Goal: Book appointment/travel/reservation

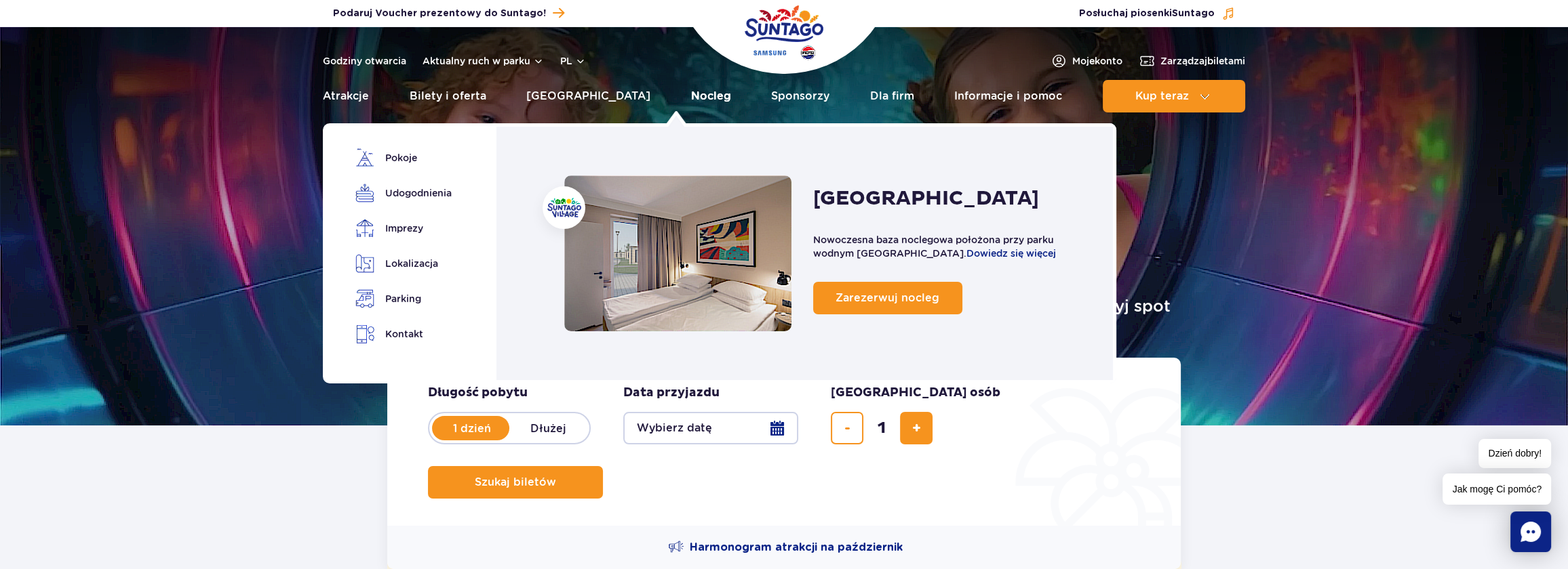
click at [691, 93] on link "Nocleg" at bounding box center [711, 95] width 40 height 32
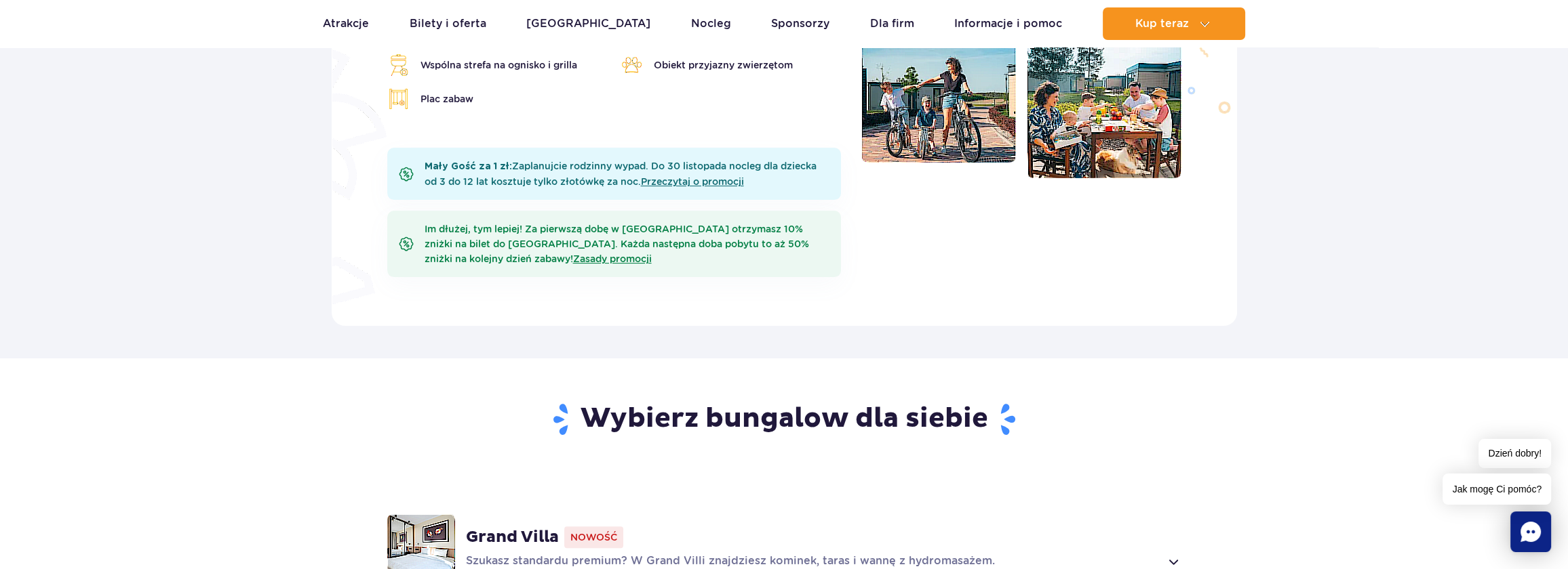
scroll to position [616, 0]
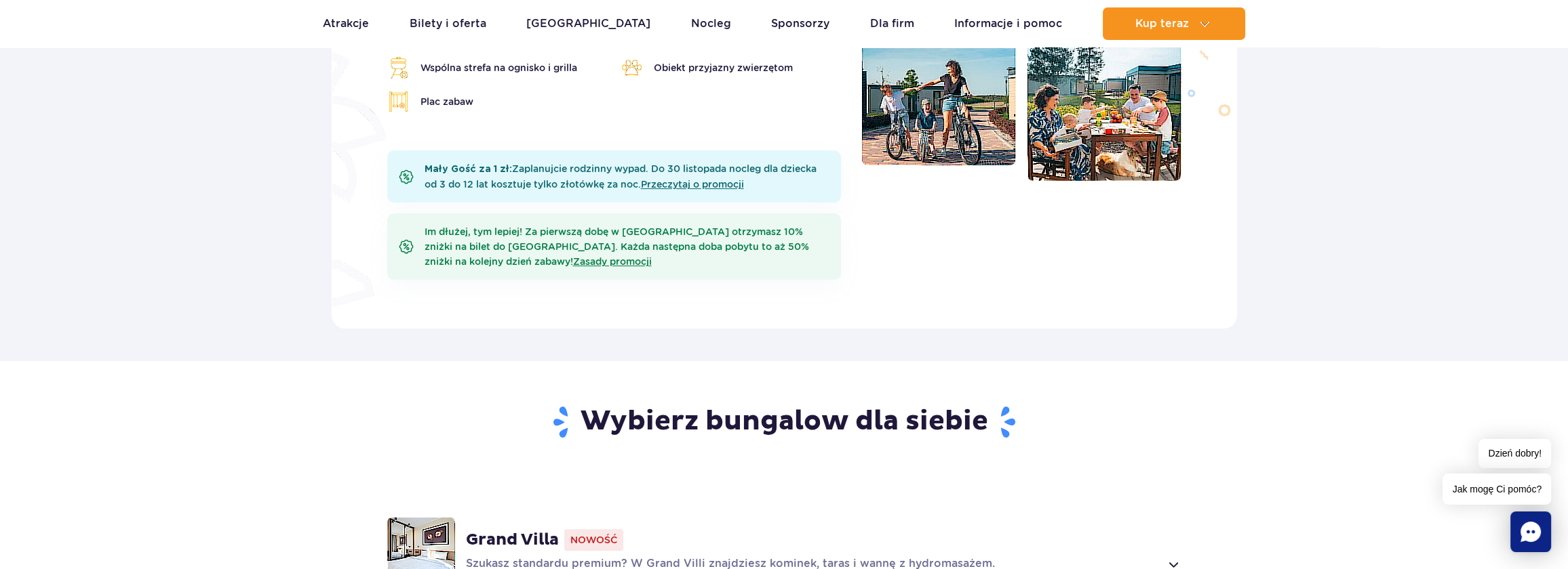
click at [584, 530] on span "Nowość" at bounding box center [594, 540] width 59 height 22
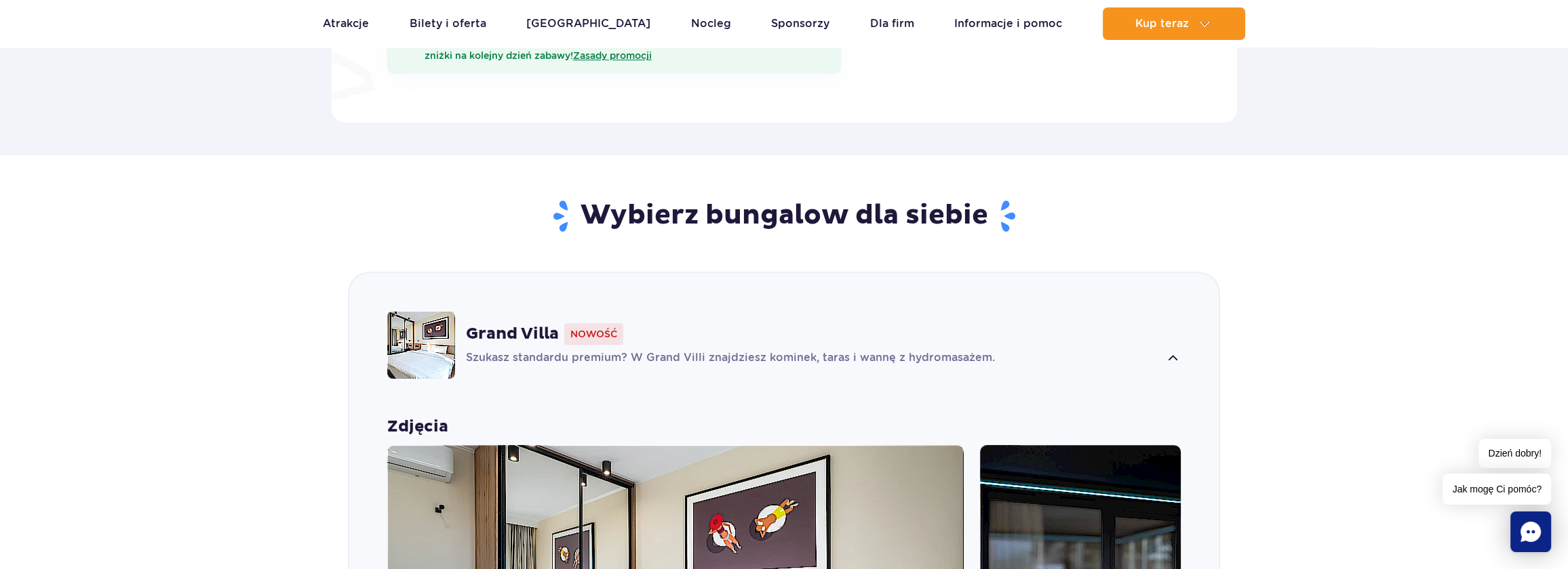
scroll to position [1011, 0]
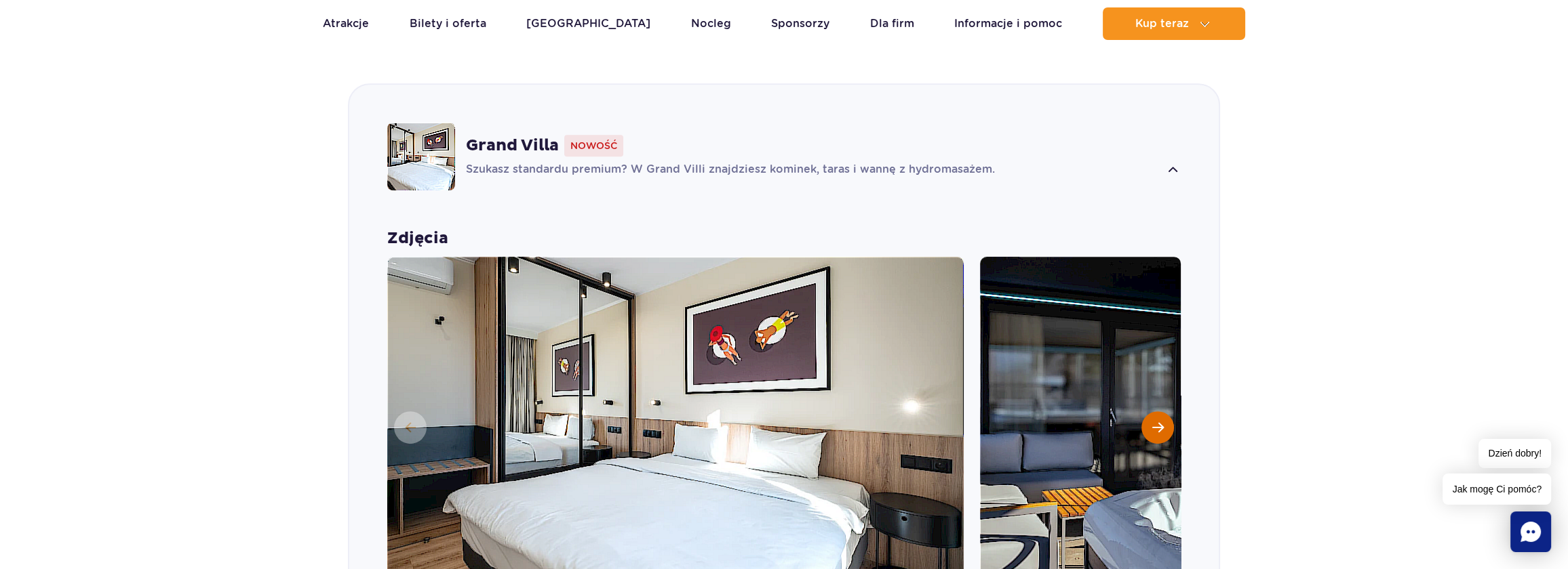
click at [1153, 421] on span "Następny slajd" at bounding box center [1158, 427] width 12 height 12
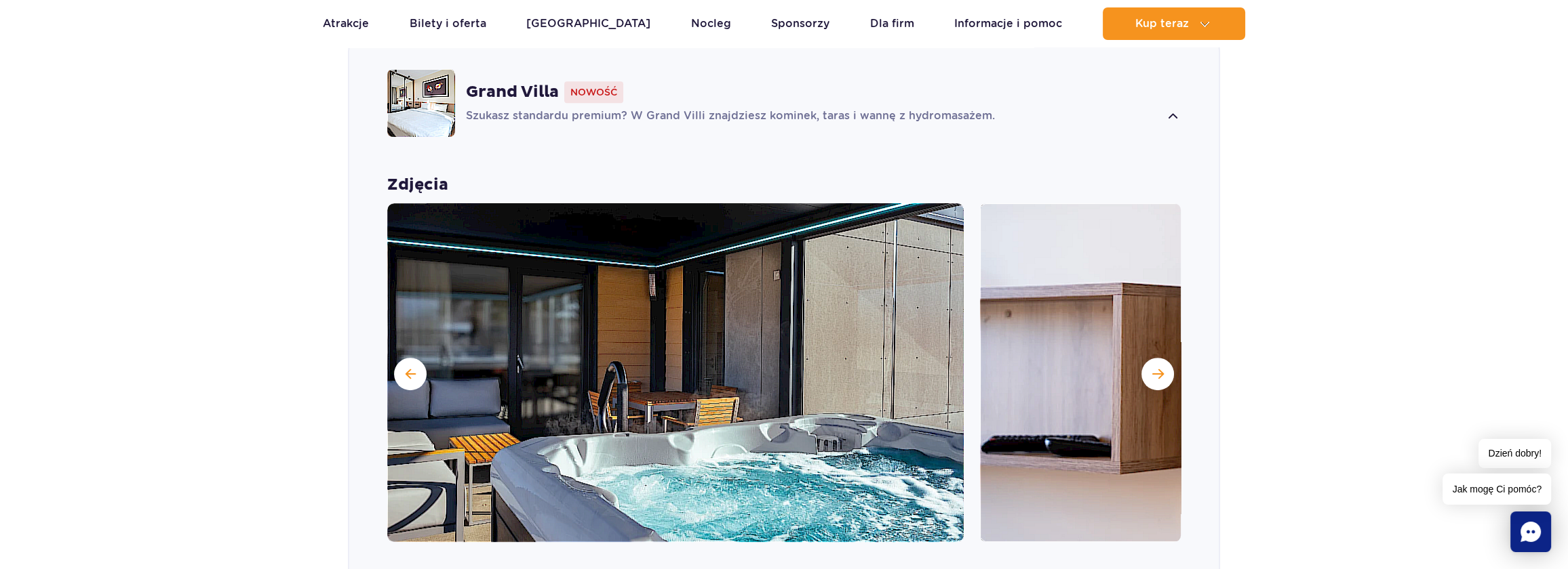
scroll to position [1134, 0]
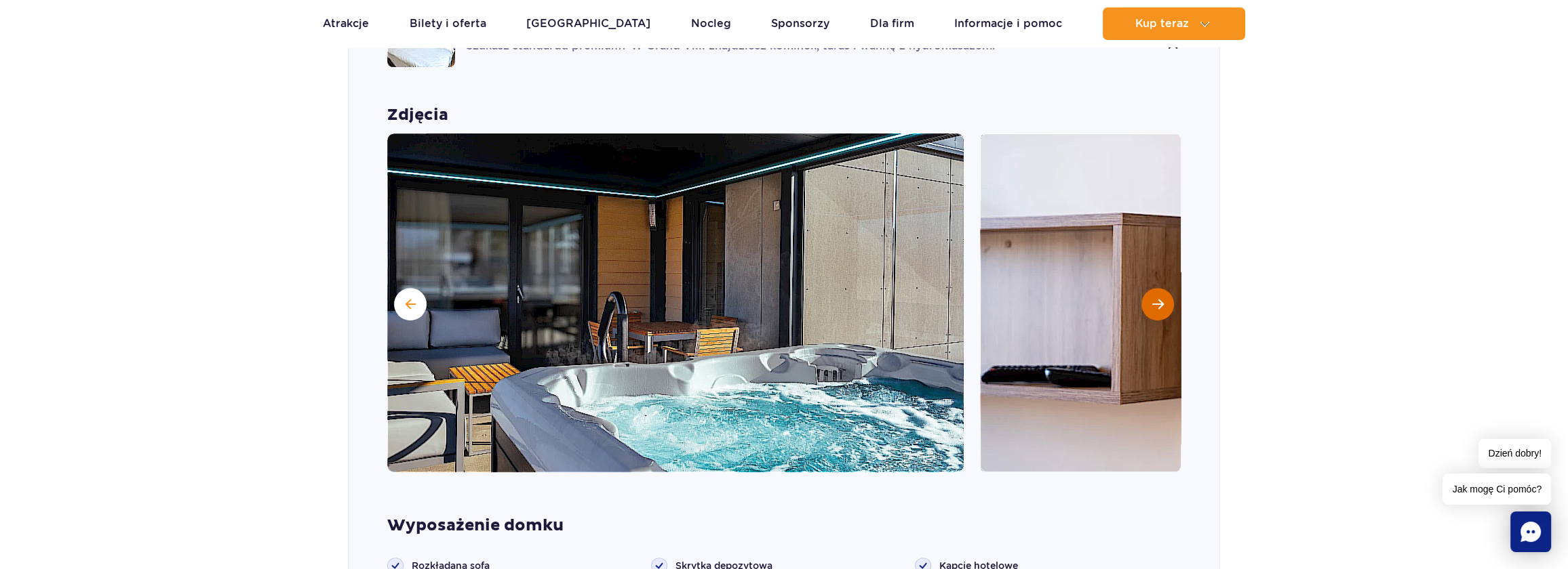
click at [1157, 298] on span "Następny slajd" at bounding box center [1158, 304] width 12 height 12
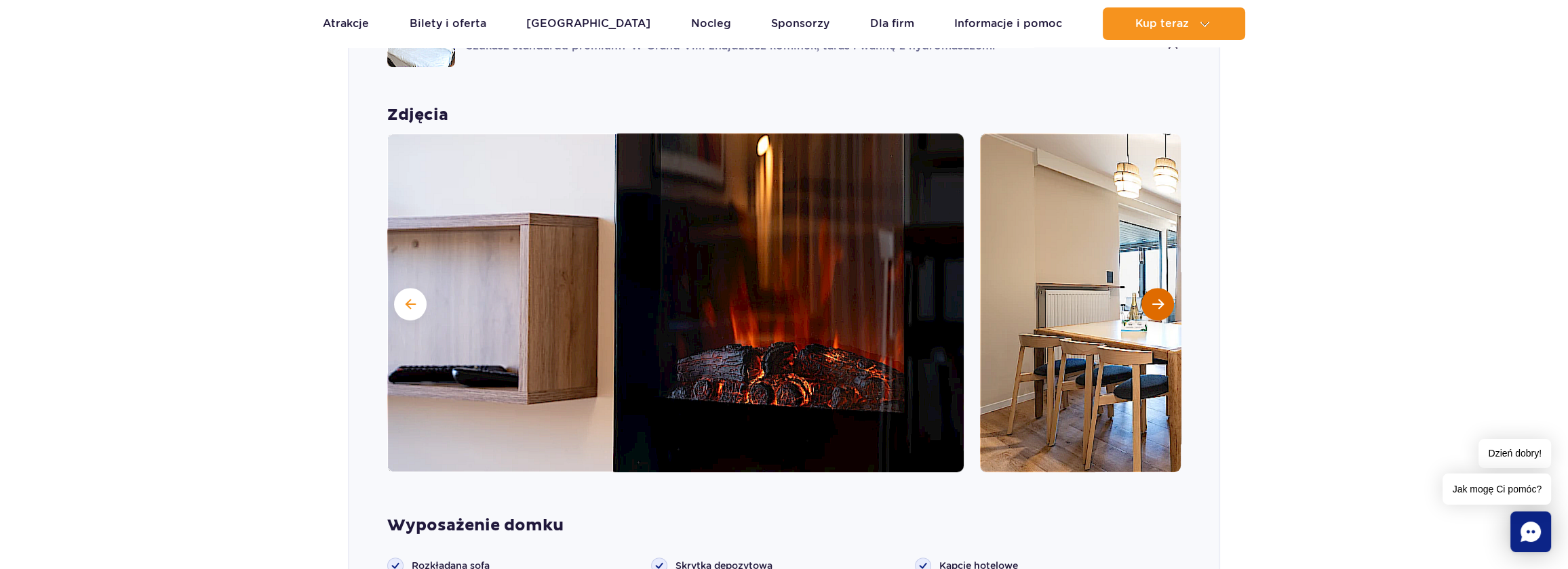
click at [1157, 298] on span "Następny slajd" at bounding box center [1158, 304] width 12 height 12
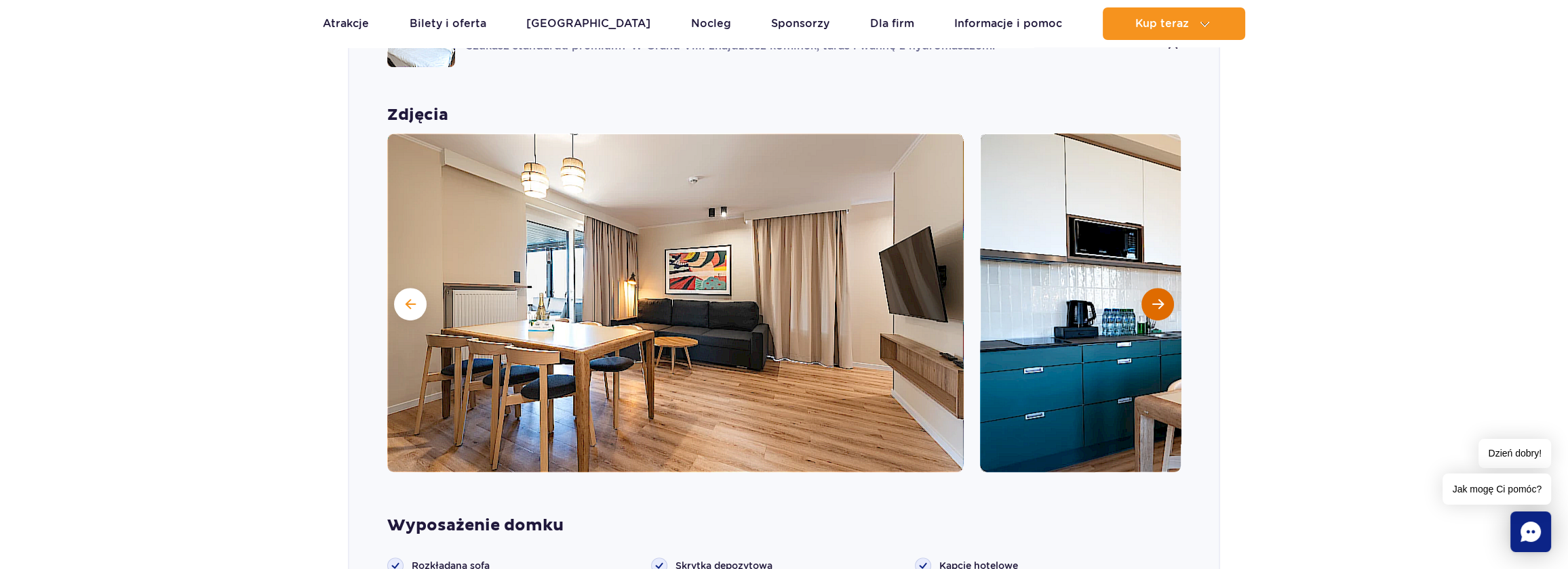
click at [1157, 298] on span "Następny slajd" at bounding box center [1158, 304] width 12 height 12
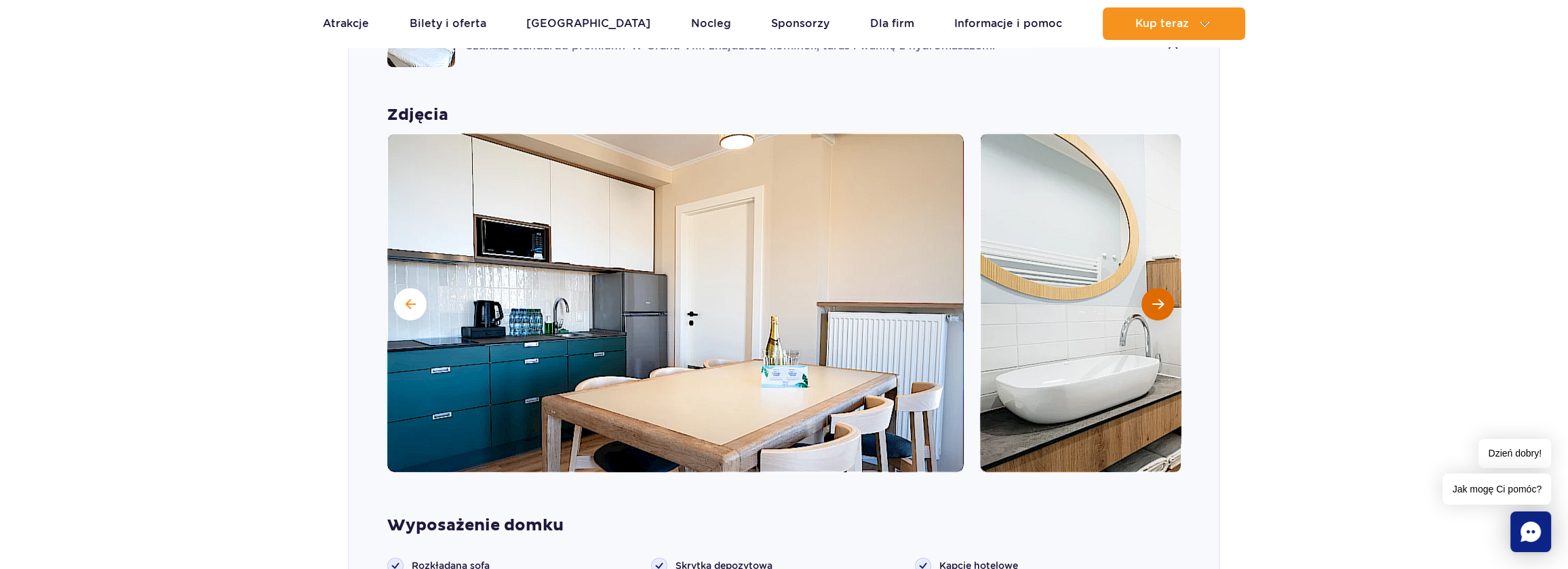
click at [1157, 298] on span "Następny slajd" at bounding box center [1158, 304] width 12 height 12
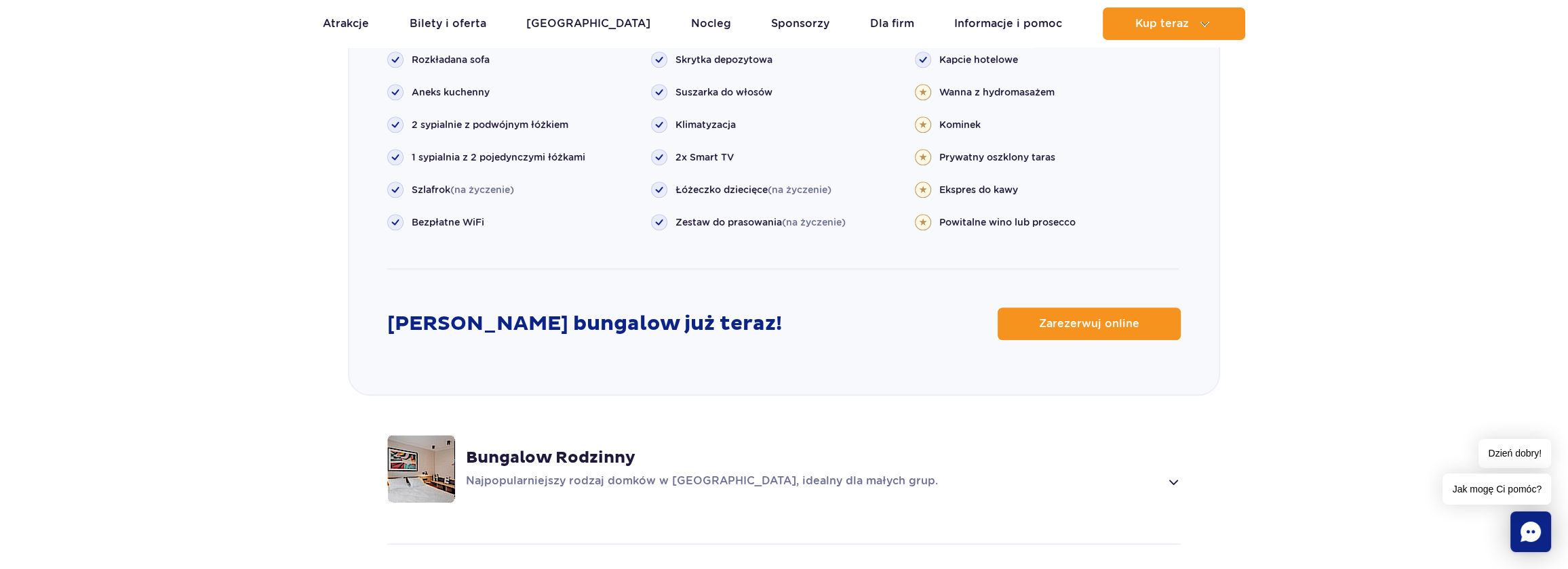
scroll to position [1688, 0]
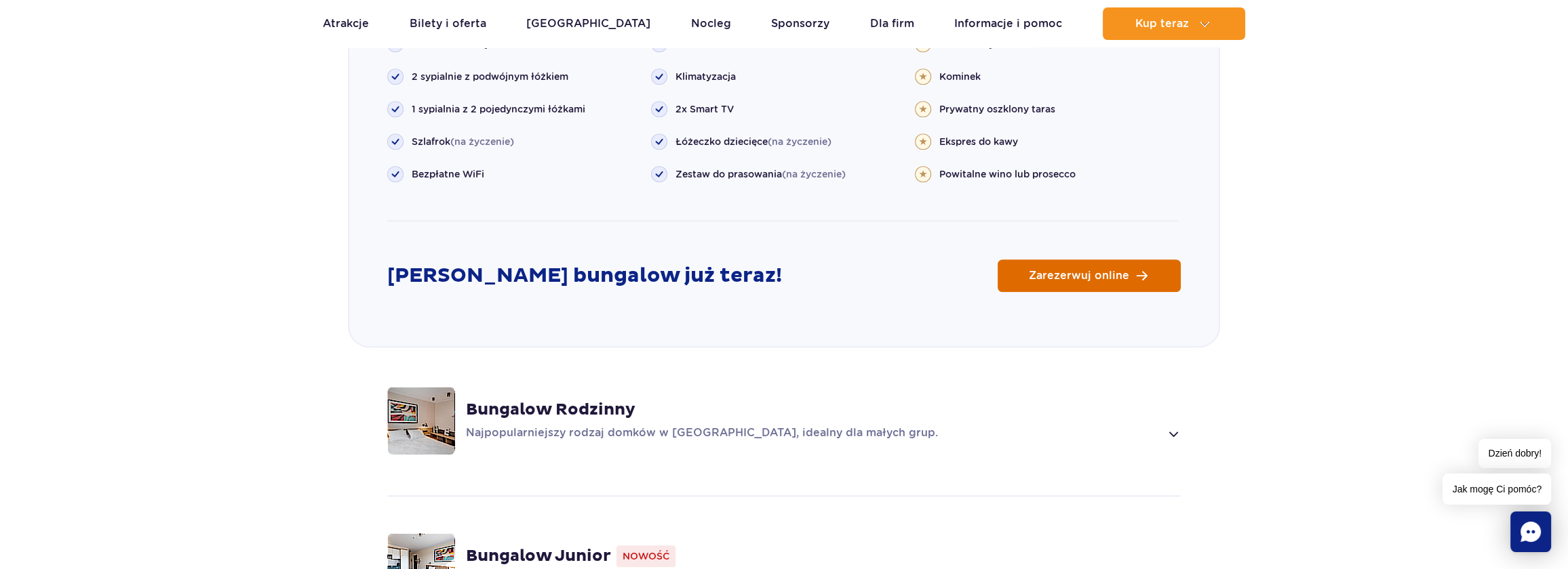
click at [1134, 260] on link "Zarezerwuj online" at bounding box center [1089, 276] width 183 height 32
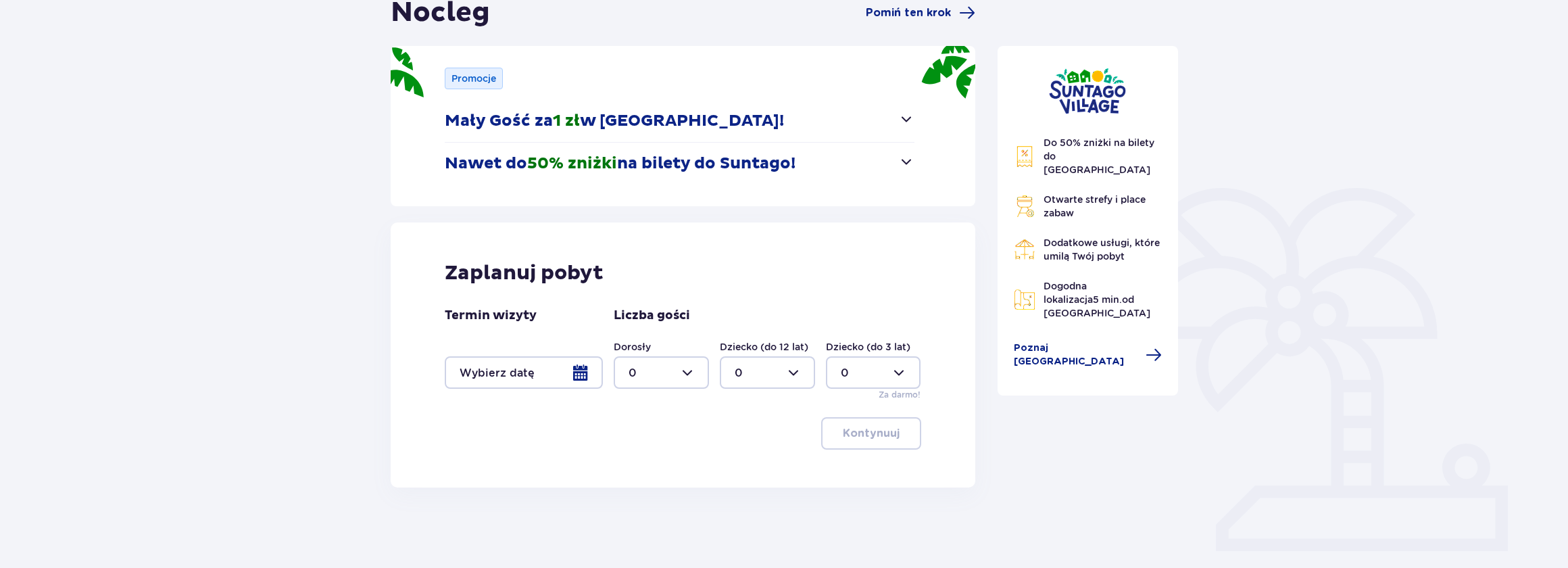
scroll to position [183, 0]
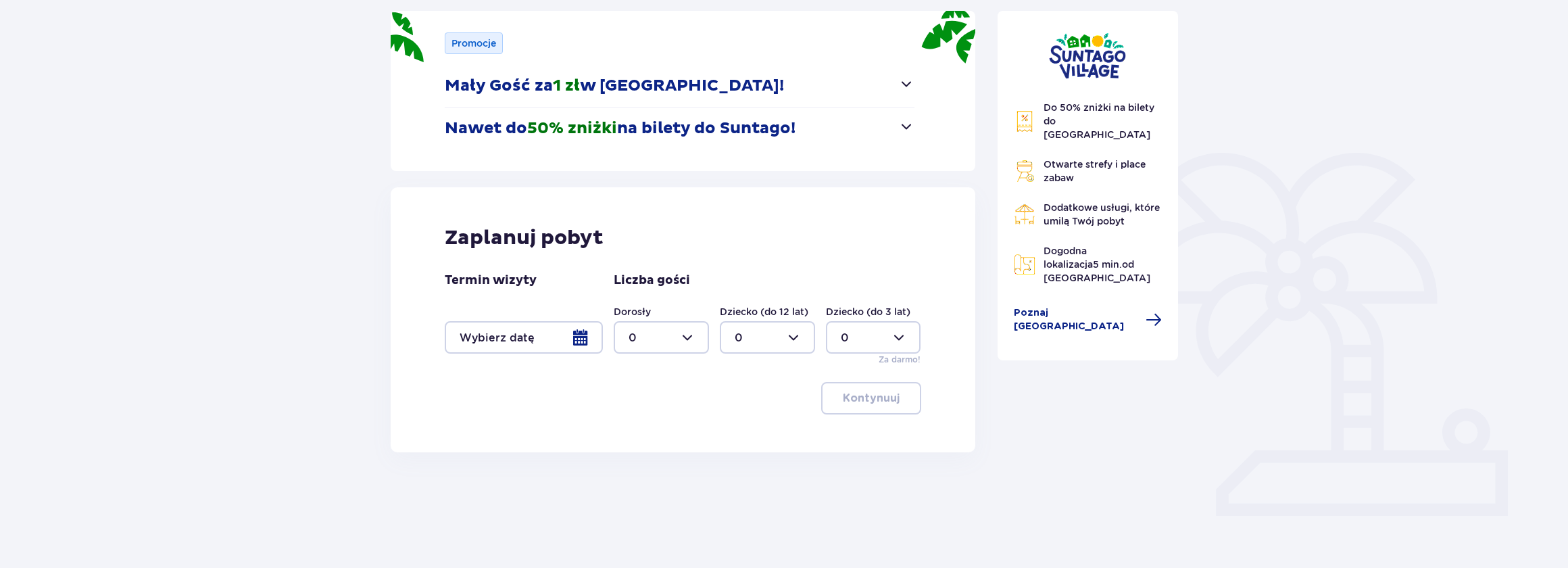
click at [580, 332] on div at bounding box center [523, 337] width 158 height 32
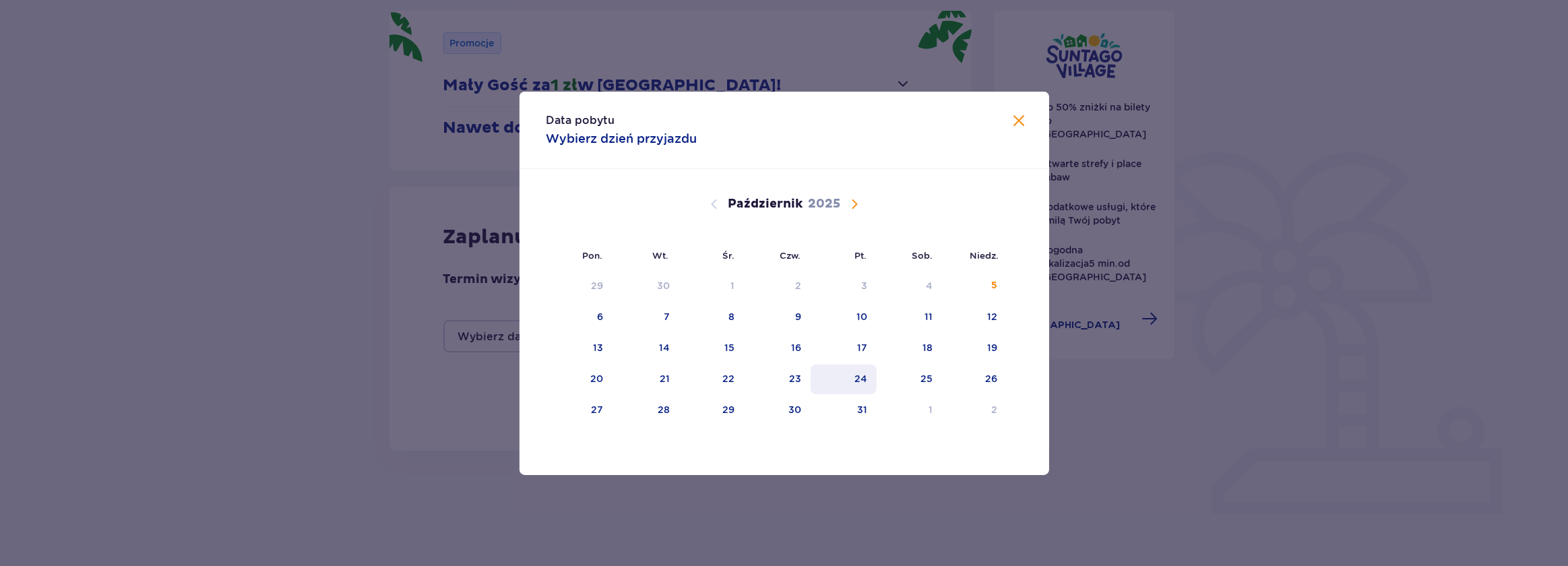
click at [857, 376] on div "24" at bounding box center [860, 379] width 13 height 14
click at [992, 378] on div "26" at bounding box center [992, 379] width 12 height 14
type input "24.10.25 - 26.10.25"
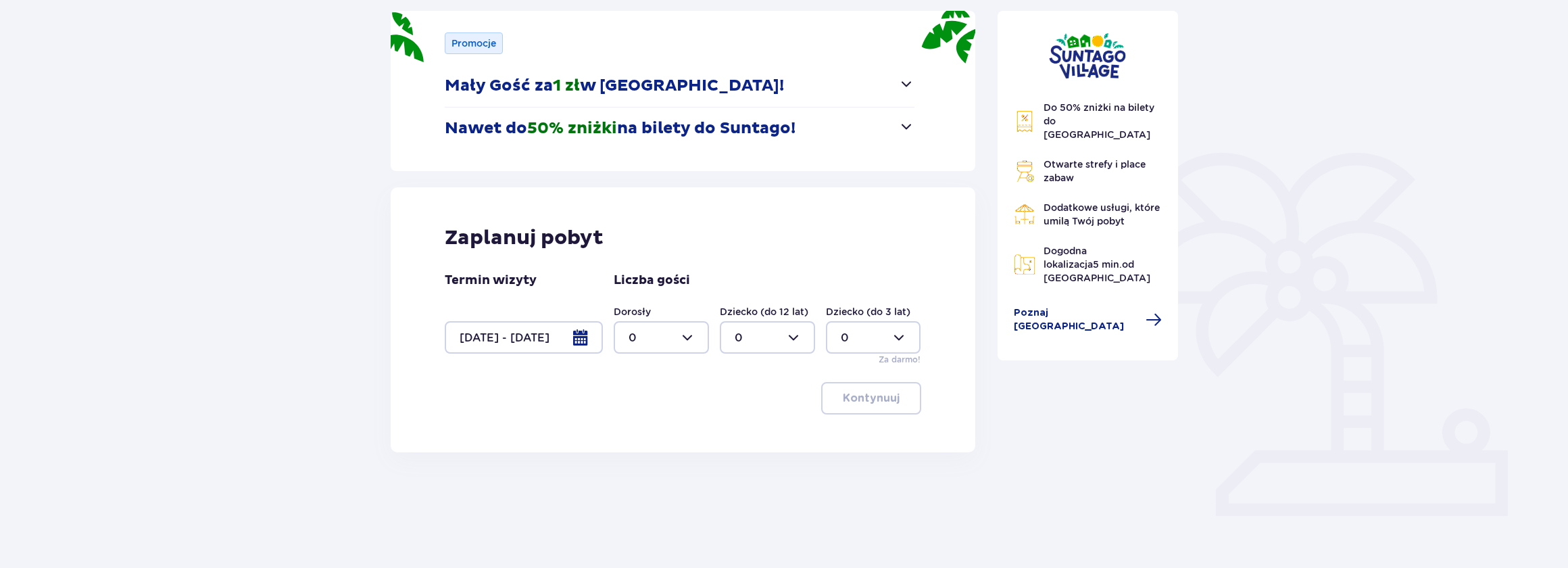
click at [687, 337] on div at bounding box center [661, 337] width 95 height 32
click at [633, 430] on p "2" at bounding box center [631, 434] width 7 height 15
type input "2"
click at [867, 399] on p "Kontynuuj" at bounding box center [872, 398] width 57 height 15
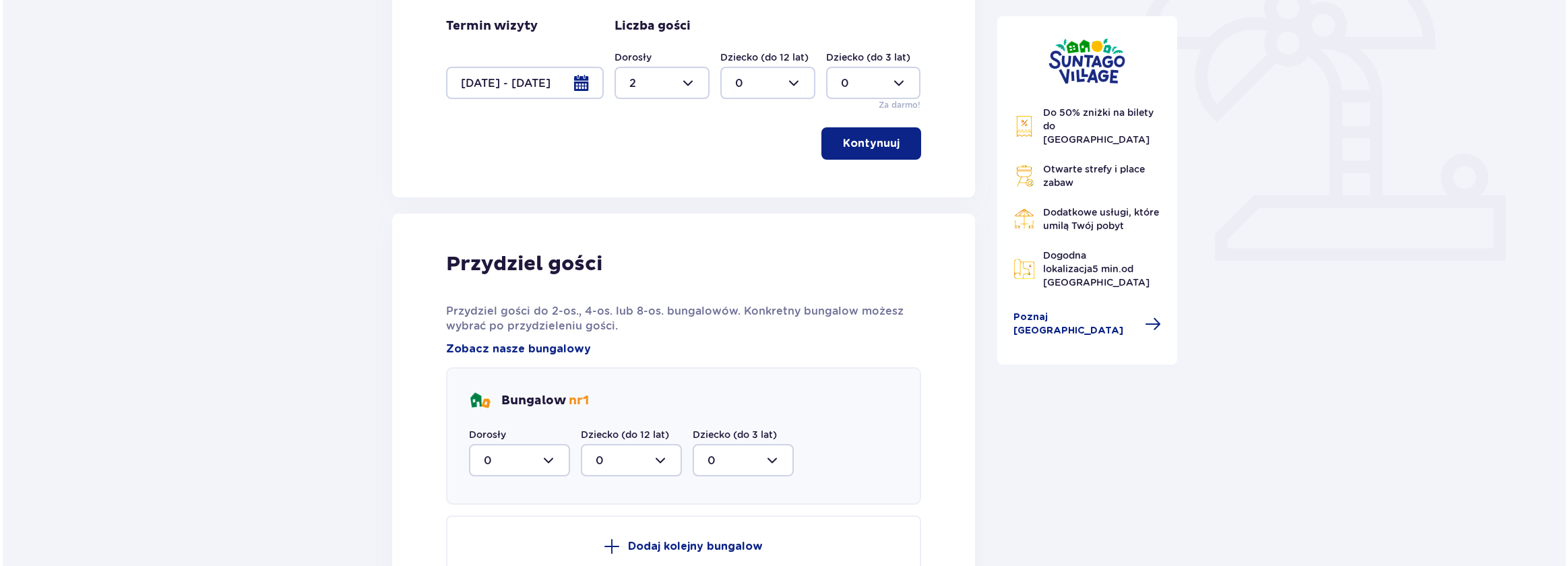
scroll to position [668, 0]
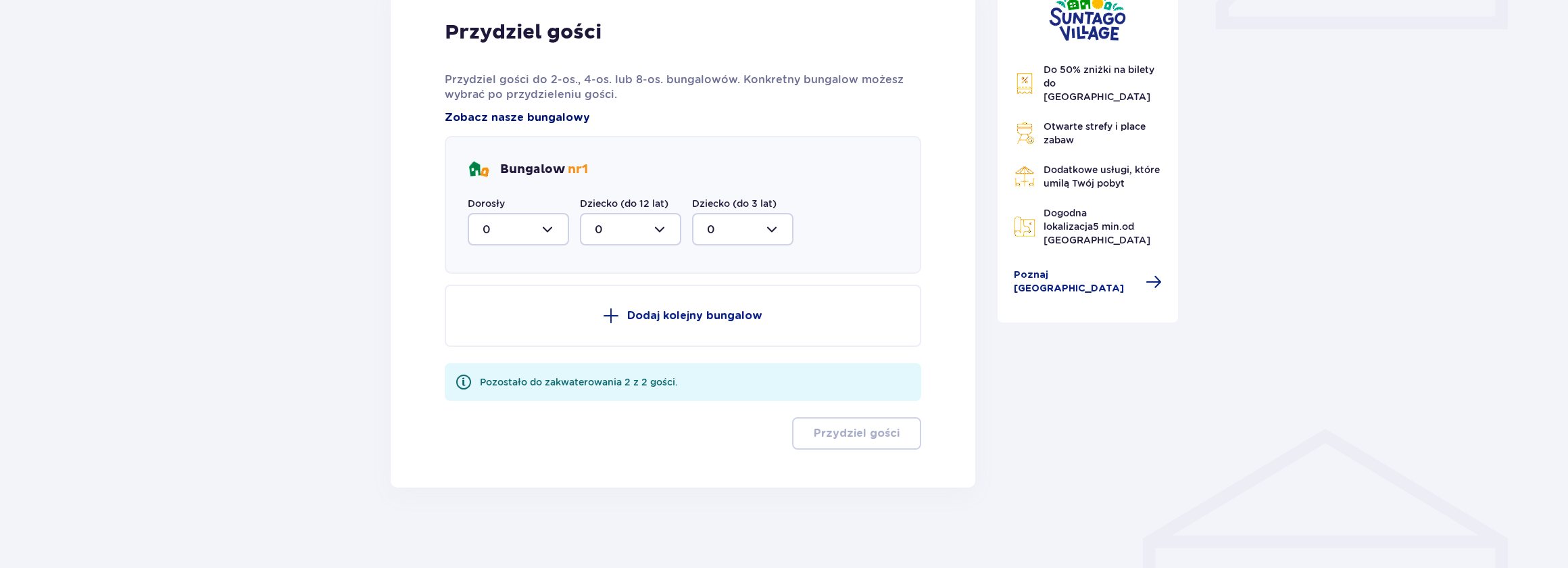
click at [551, 120] on span "Zobacz nasze bungalowy" at bounding box center [517, 117] width 145 height 15
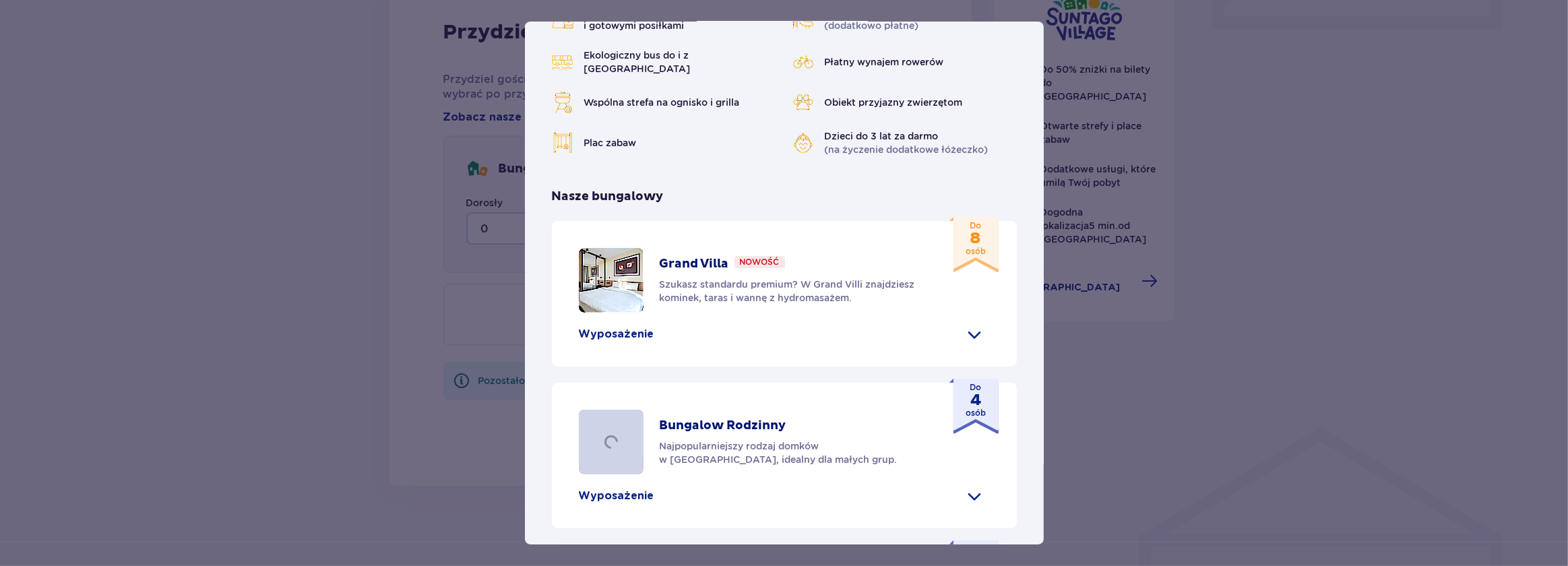
scroll to position [307, 0]
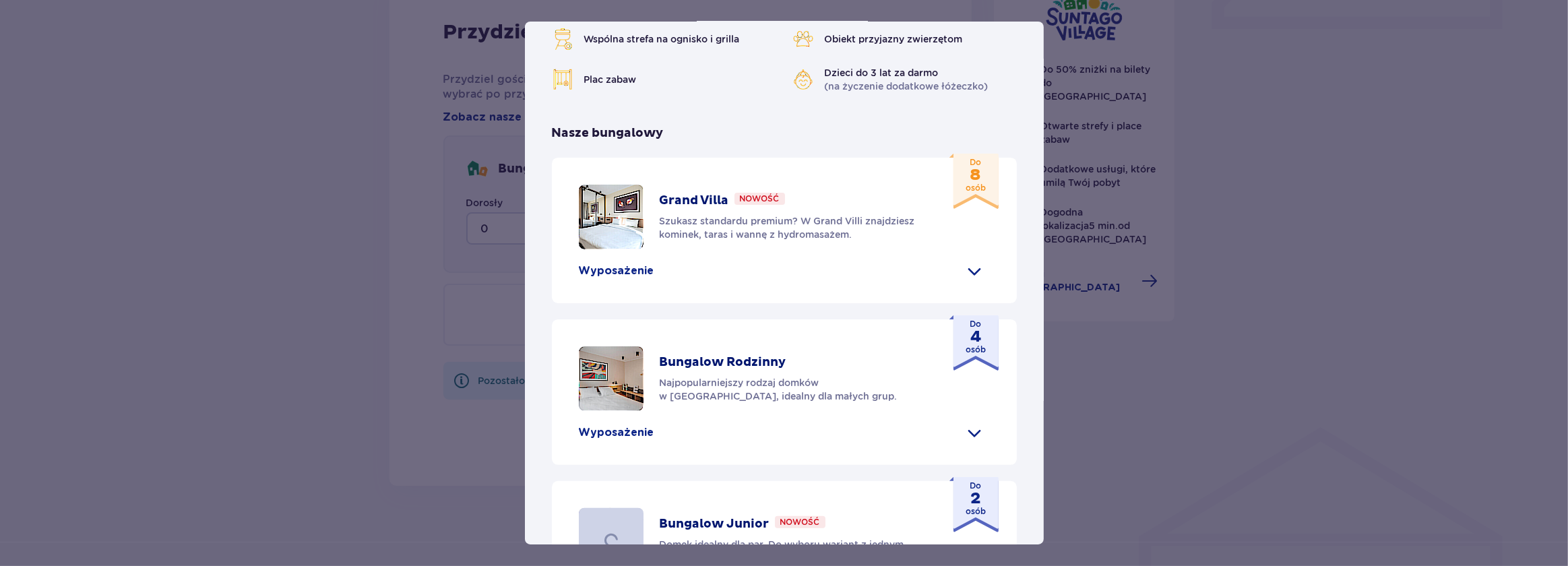
click at [676, 241] on div "Grand Villa Nowość Szukasz standardu premium? W Grand Villi znajdziesz kominek,…" at bounding box center [793, 217] width 267 height 49
click at [975, 282] on span at bounding box center [975, 271] width 22 height 22
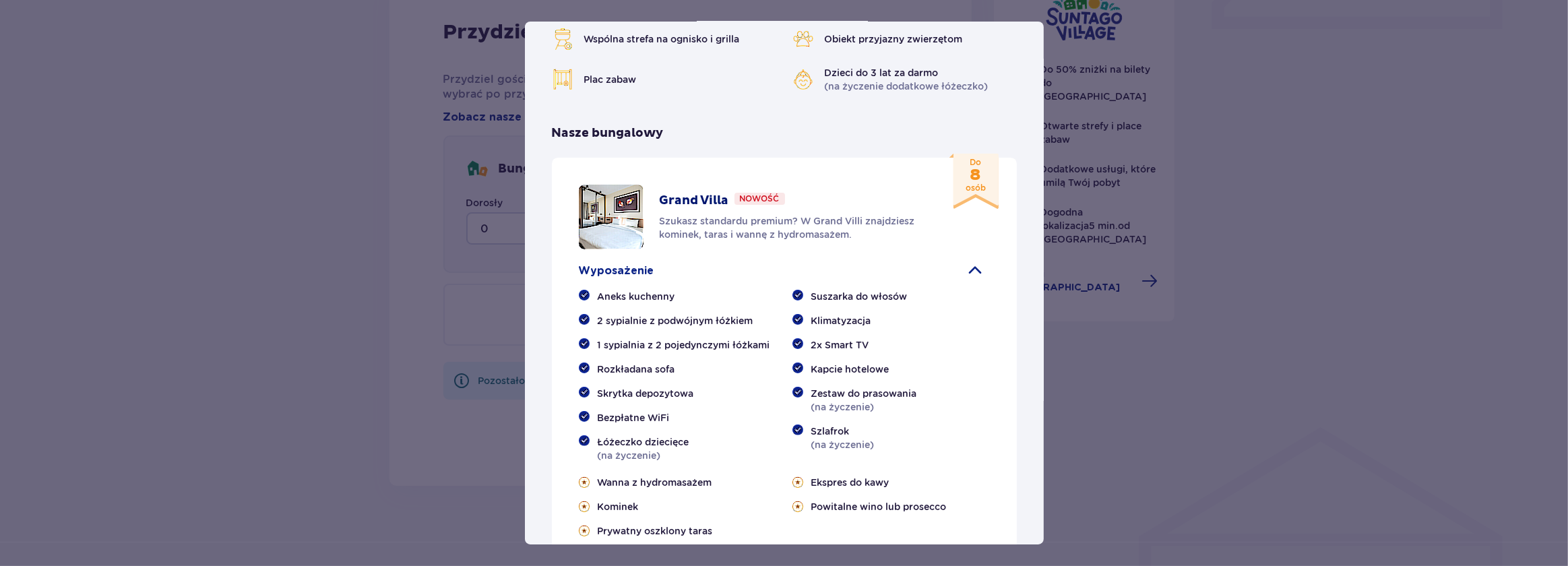
click at [769, 205] on p "Nowość" at bounding box center [760, 199] width 40 height 12
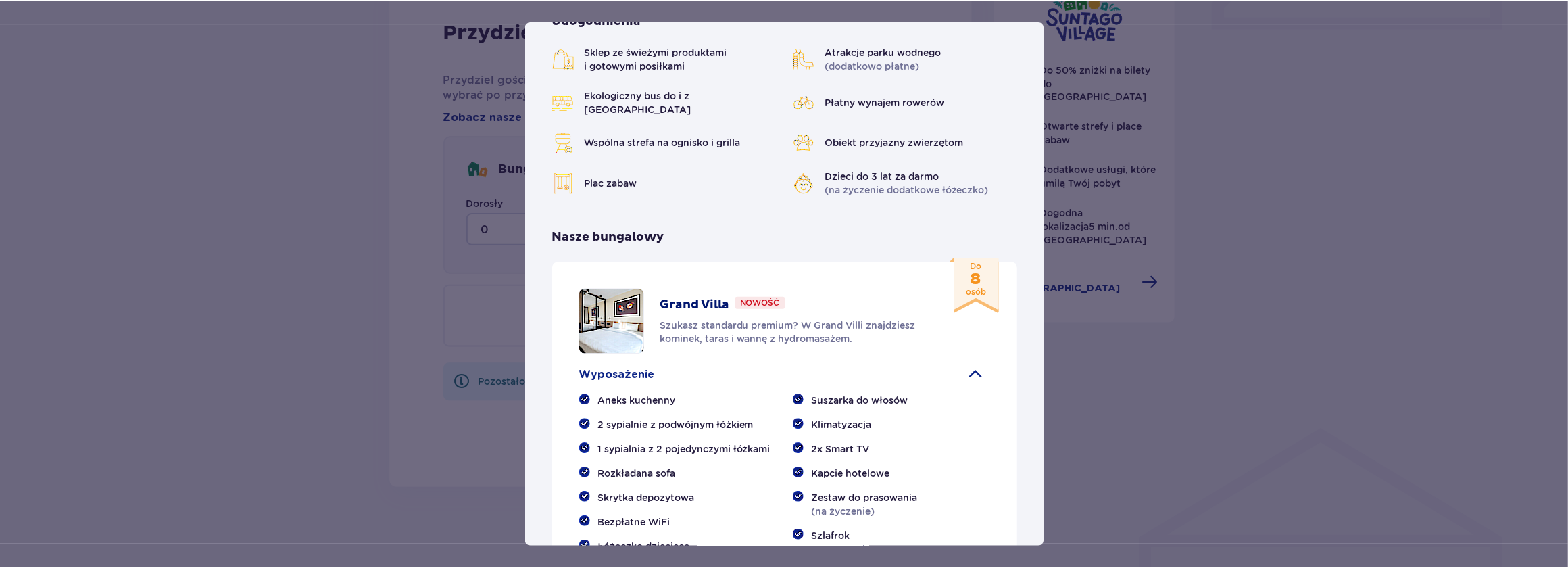
scroll to position [184, 0]
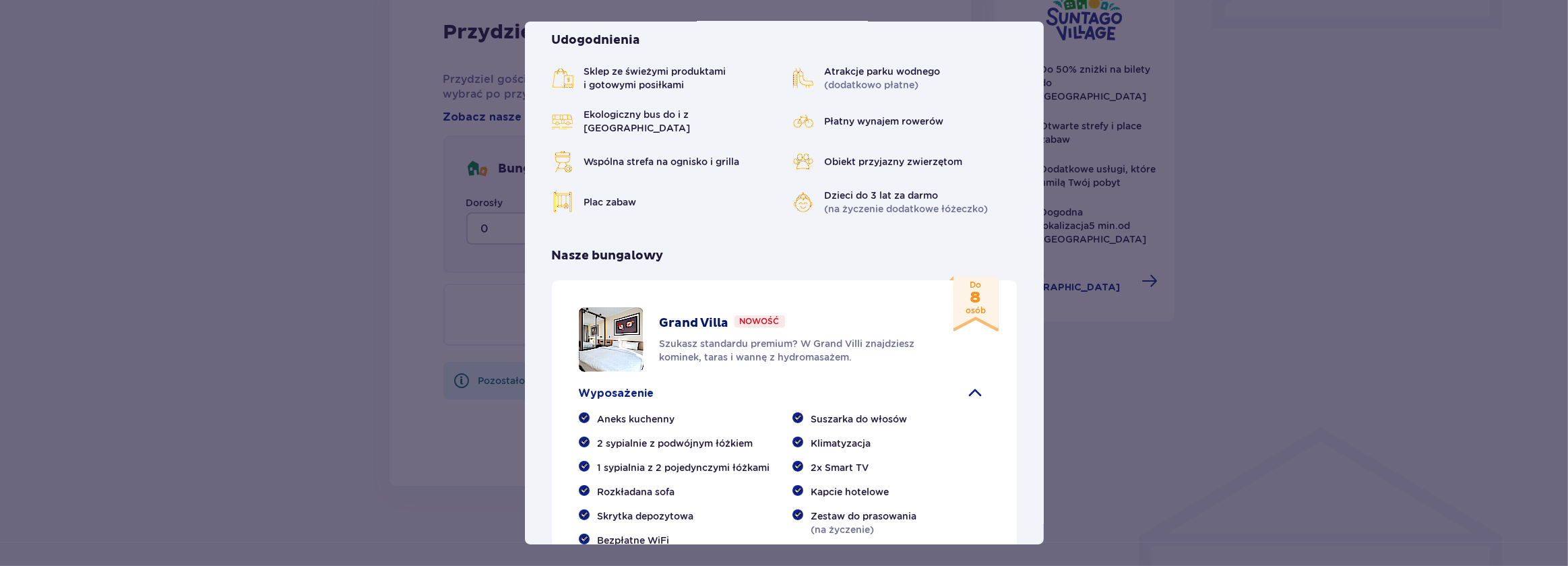
click at [685, 332] on p "Grand Villa" at bounding box center [694, 323] width 69 height 17
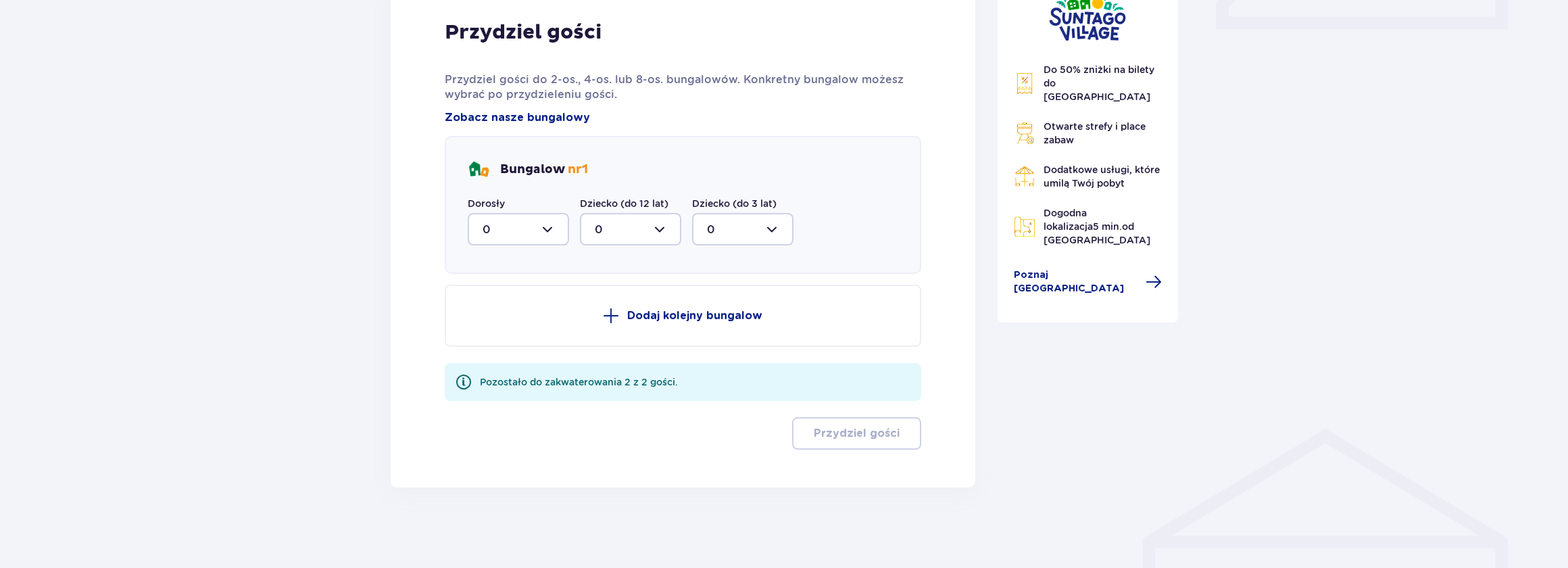
click at [548, 227] on div at bounding box center [517, 229] width 101 height 32
click at [484, 324] on p "2" at bounding box center [486, 327] width 7 height 15
type input "2"
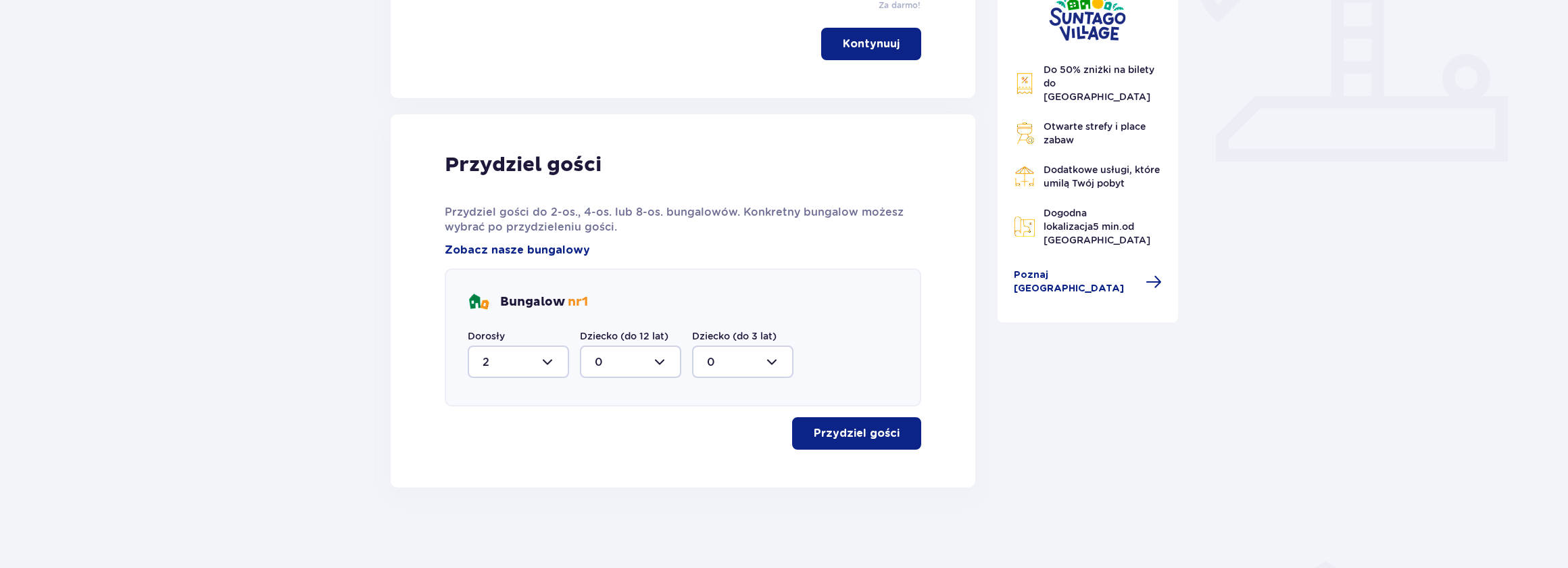
click at [857, 433] on p "Przydziel gości" at bounding box center [856, 433] width 85 height 15
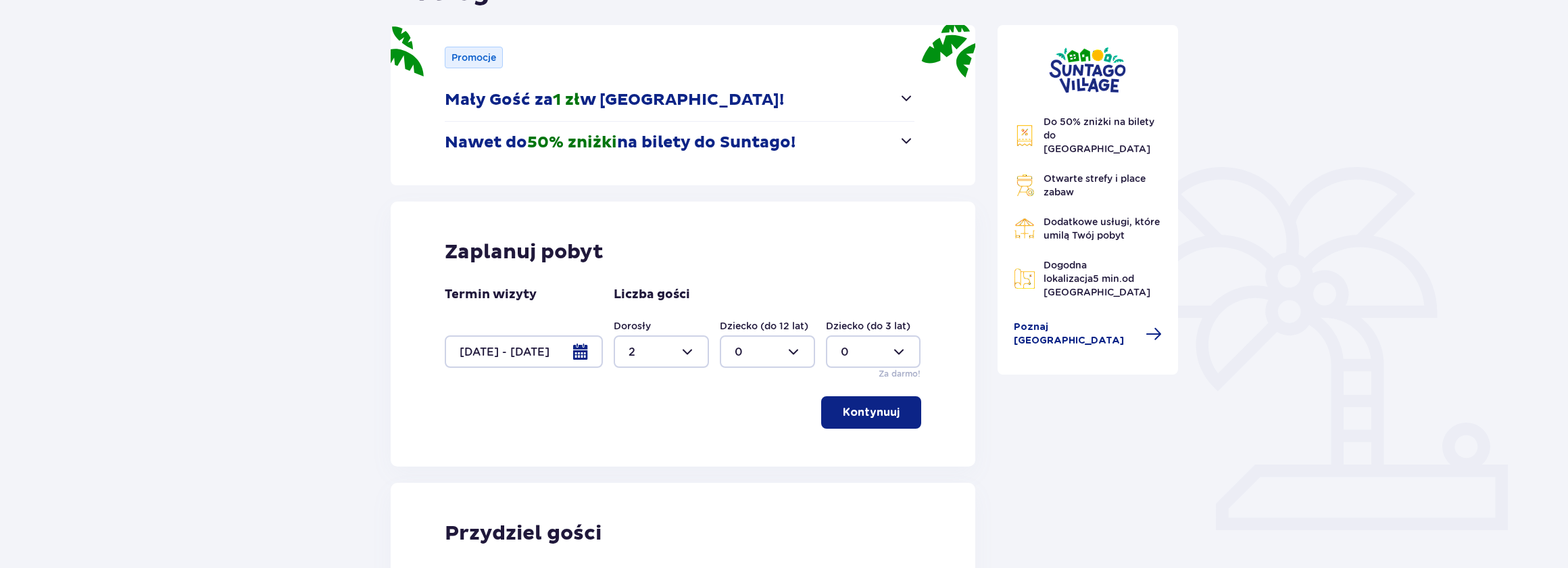
scroll to position [184, 0]
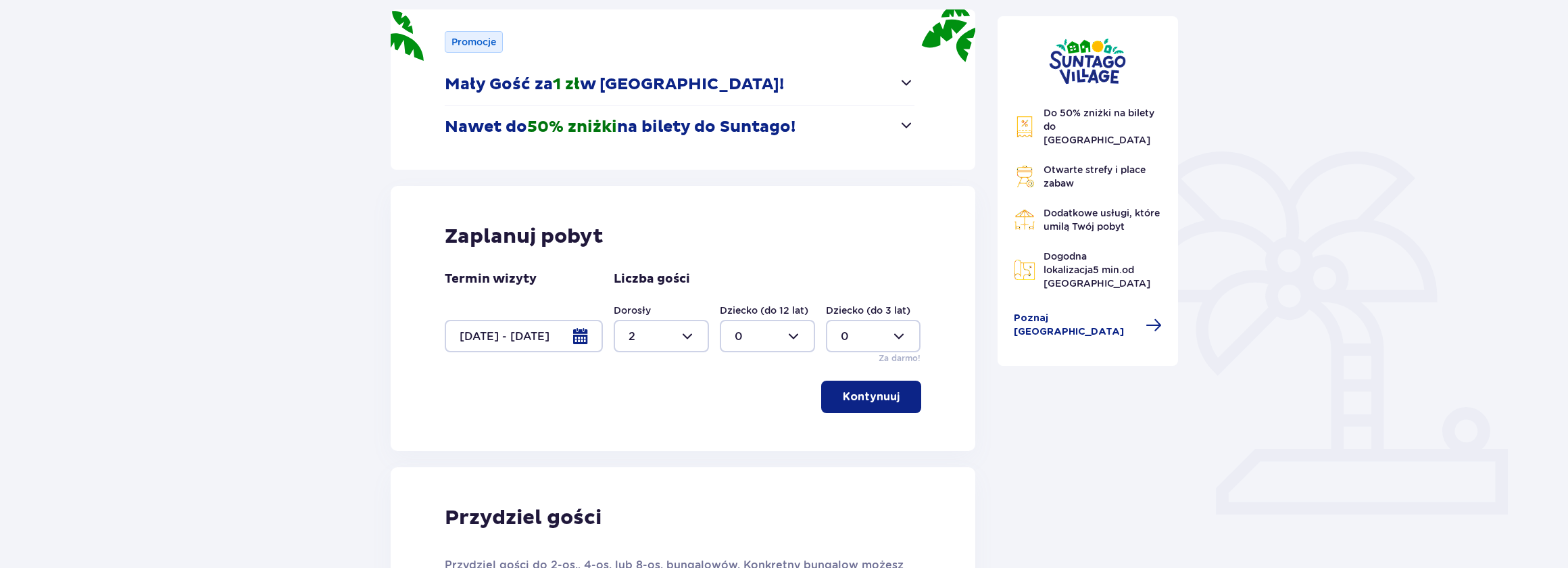
click at [885, 399] on p "Kontynuuj" at bounding box center [872, 397] width 57 height 15
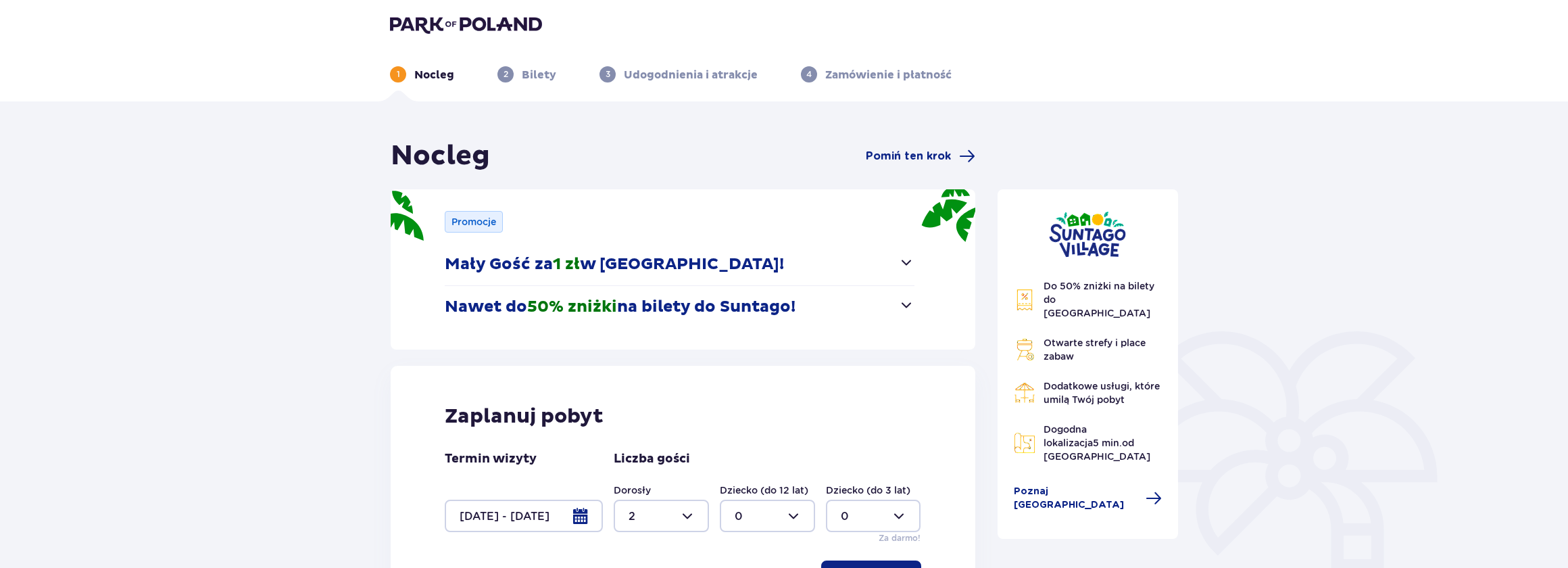
scroll to position [0, 0]
